Goal: Transaction & Acquisition: Subscribe to service/newsletter

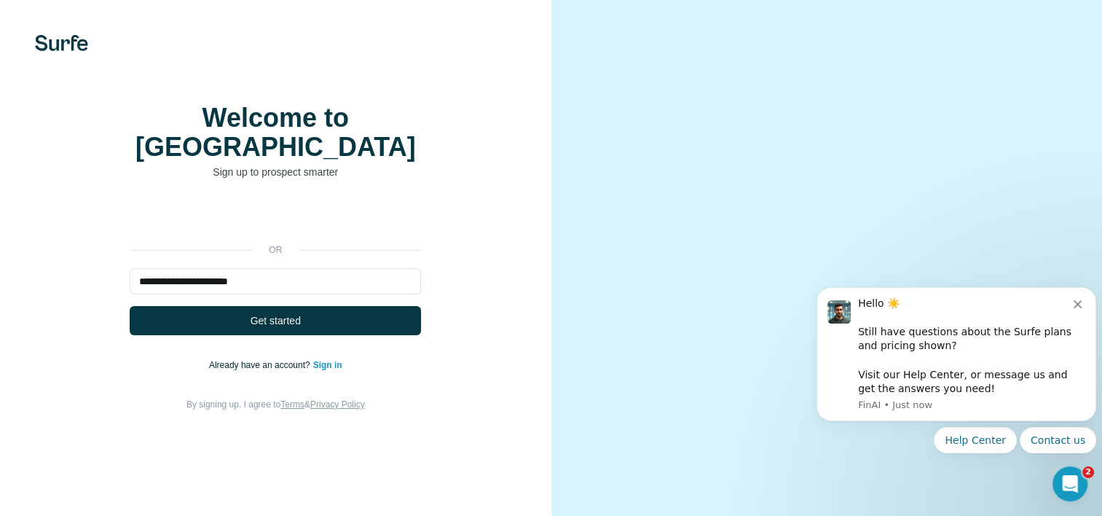
type input "**********"
click at [277, 328] on span "Get started" at bounding box center [276, 320] width 50 height 15
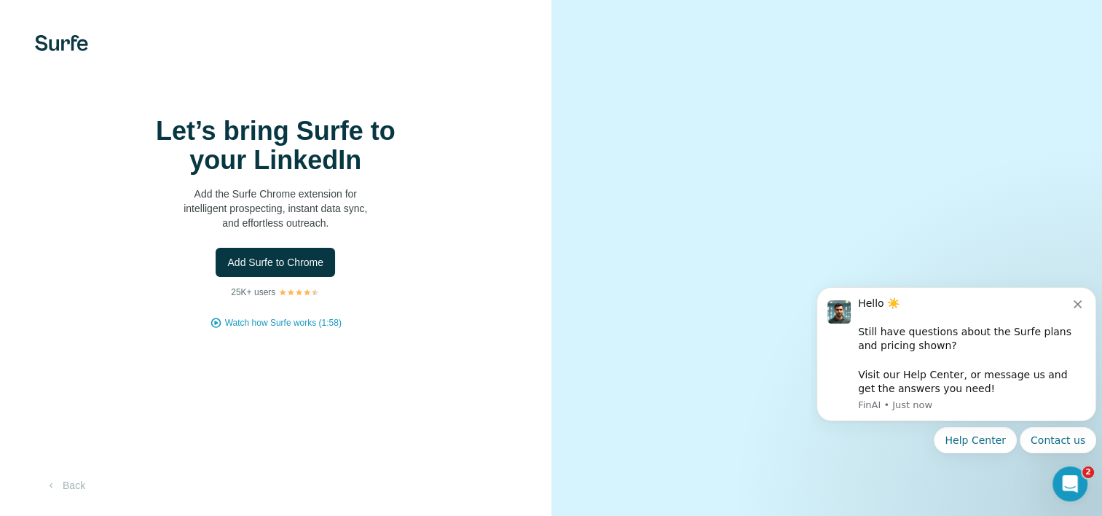
click at [313, 270] on span "Add Surfe to Chrome" at bounding box center [275, 262] width 96 height 15
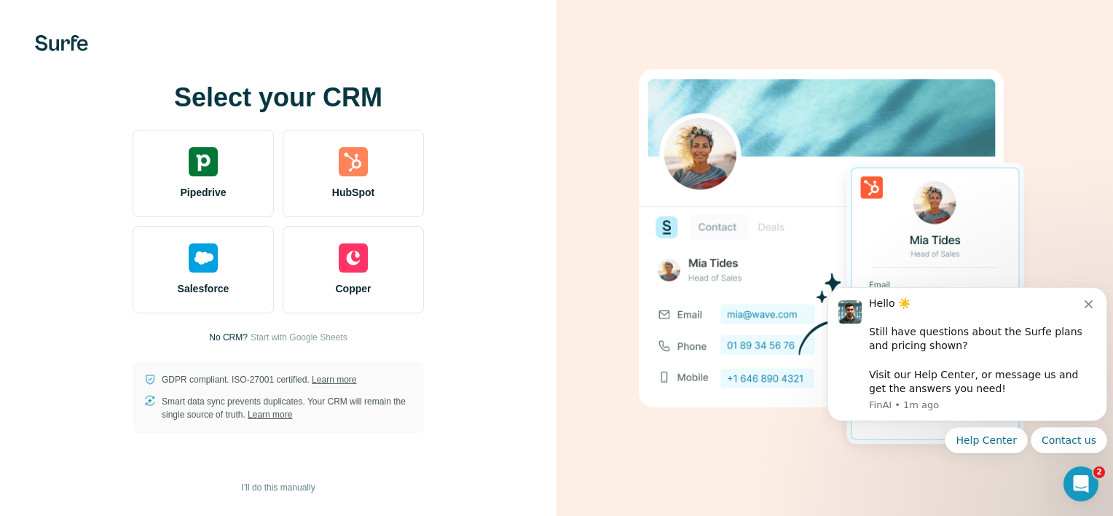
click at [360, 177] on div "HubSpot" at bounding box center [353, 173] width 141 height 87
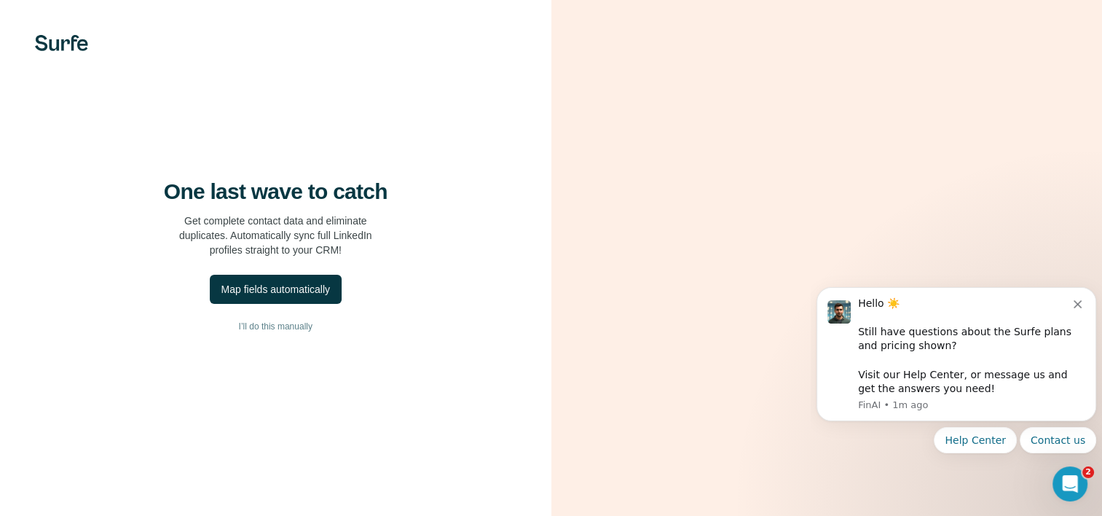
click at [303, 296] on div "Map fields automatically" at bounding box center [275, 289] width 109 height 15
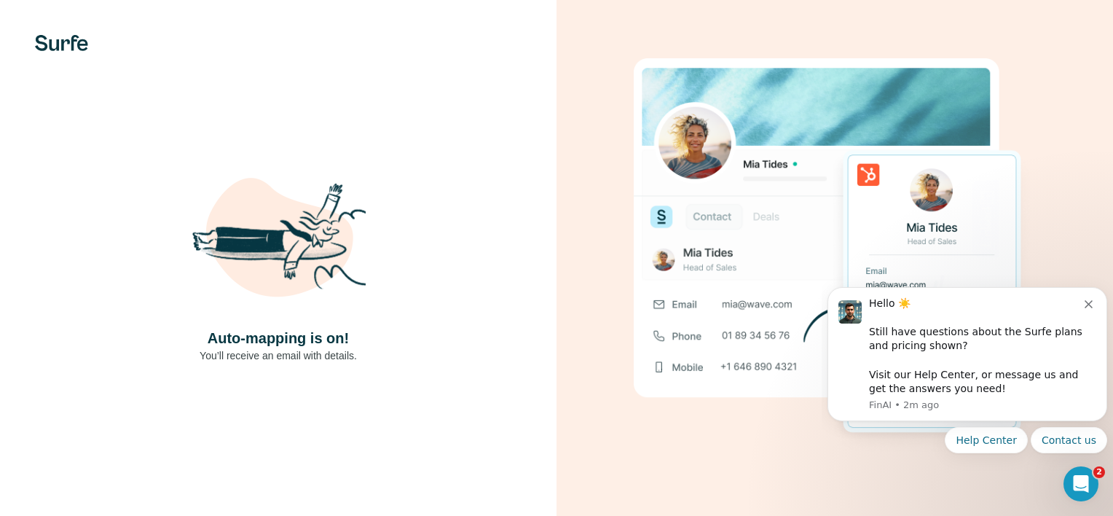
click at [1100, 303] on div "Hello ☀️ ​ Still have questions about the Surfe plans and pricing shown? ​ Visi…" at bounding box center [967, 354] width 280 height 134
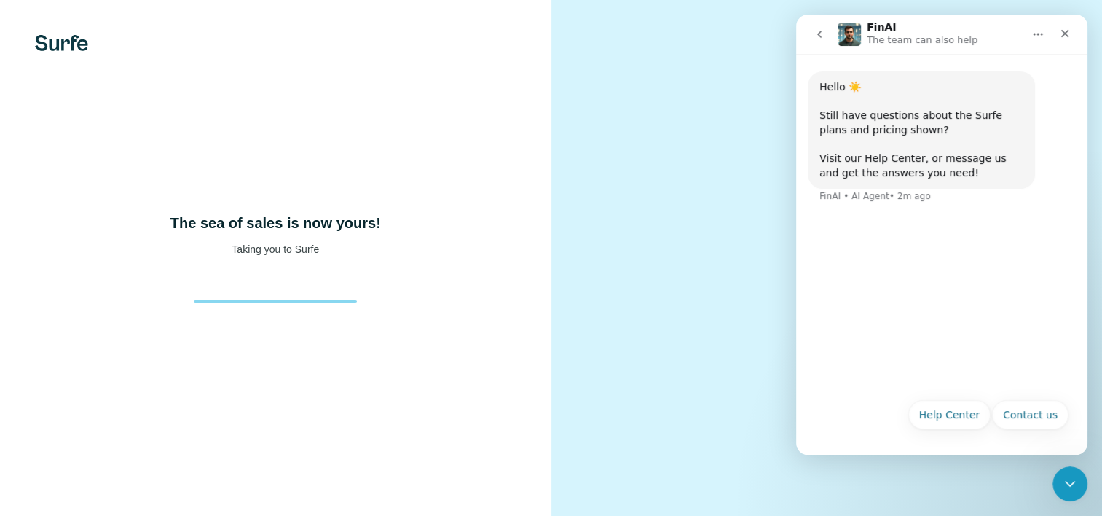
click at [1072, 34] on div "Close" at bounding box center [1065, 33] width 26 height 26
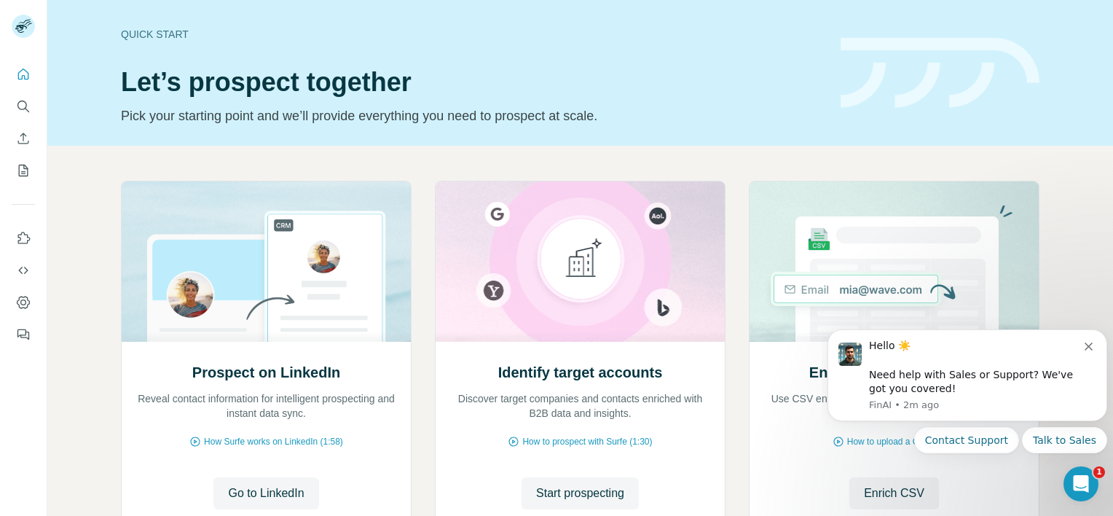
click at [1086, 347] on icon "Dismiss notification" at bounding box center [1089, 346] width 8 height 8
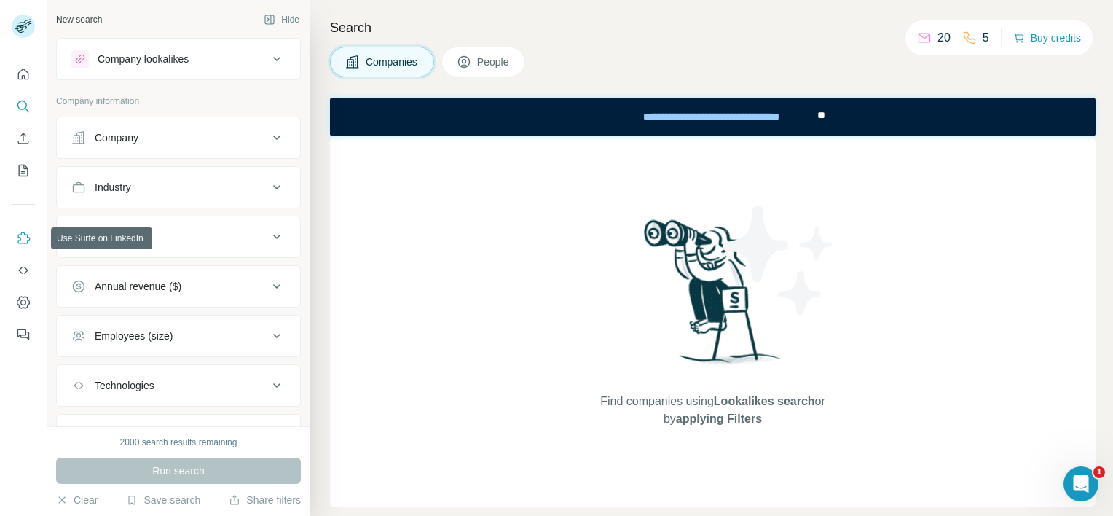
click at [26, 237] on icon "Use Surfe on LinkedIn" at bounding box center [23, 238] width 15 height 15
